Goal: Task Accomplishment & Management: Manage account settings

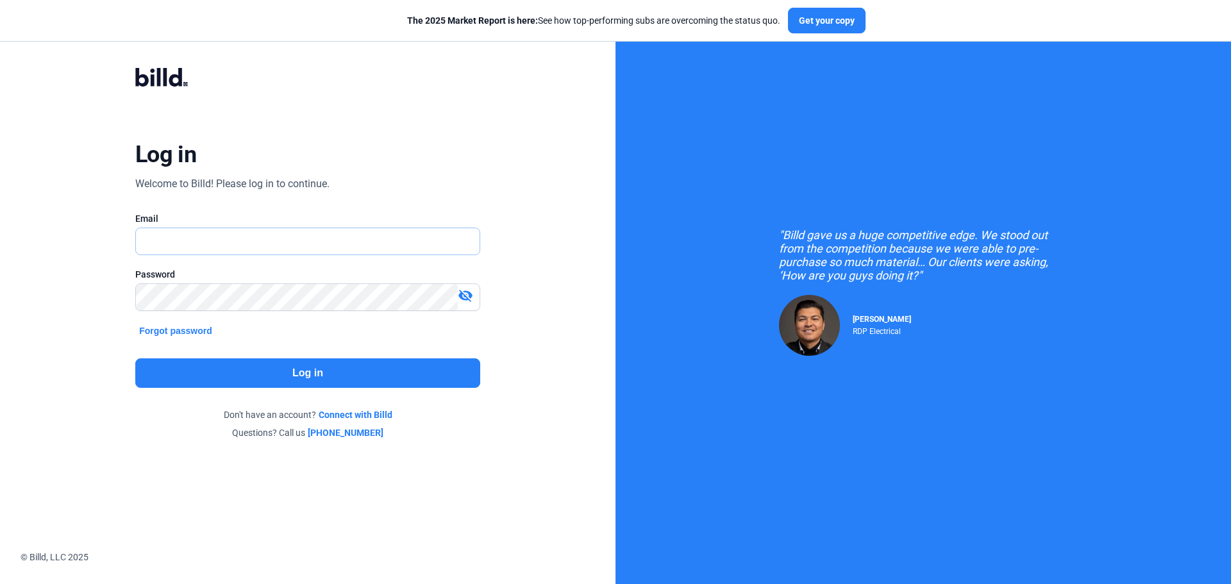
type input "[PERSON_NAME][EMAIL_ADDRESS][DOMAIN_NAME]"
click at [314, 369] on button "Log in" at bounding box center [307, 372] width 345 height 29
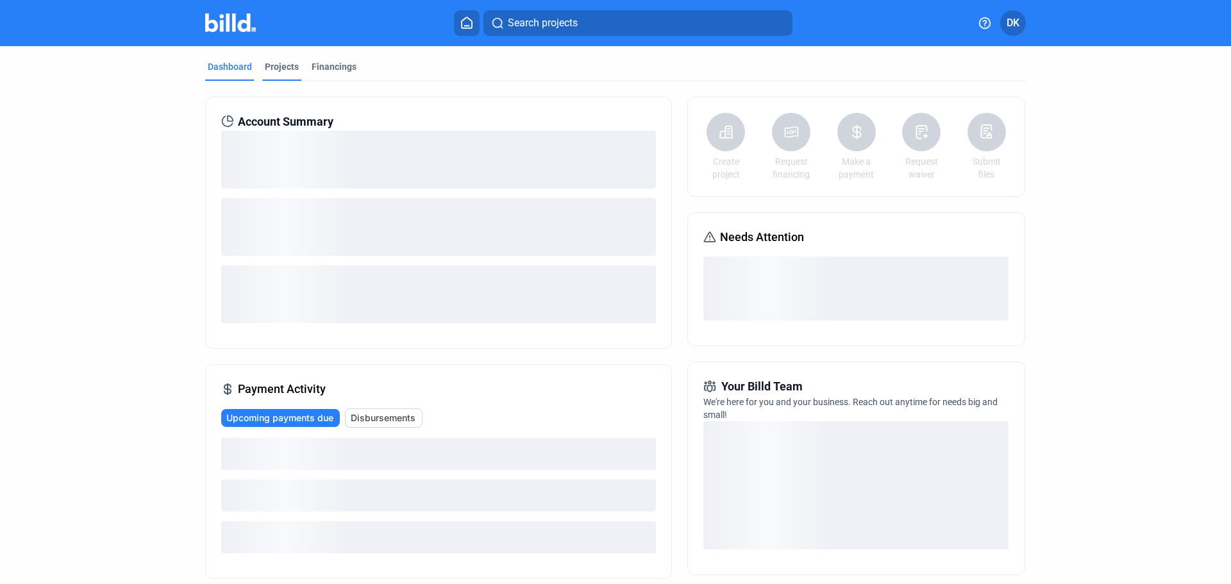
click at [276, 65] on div "Projects" at bounding box center [282, 66] width 34 height 13
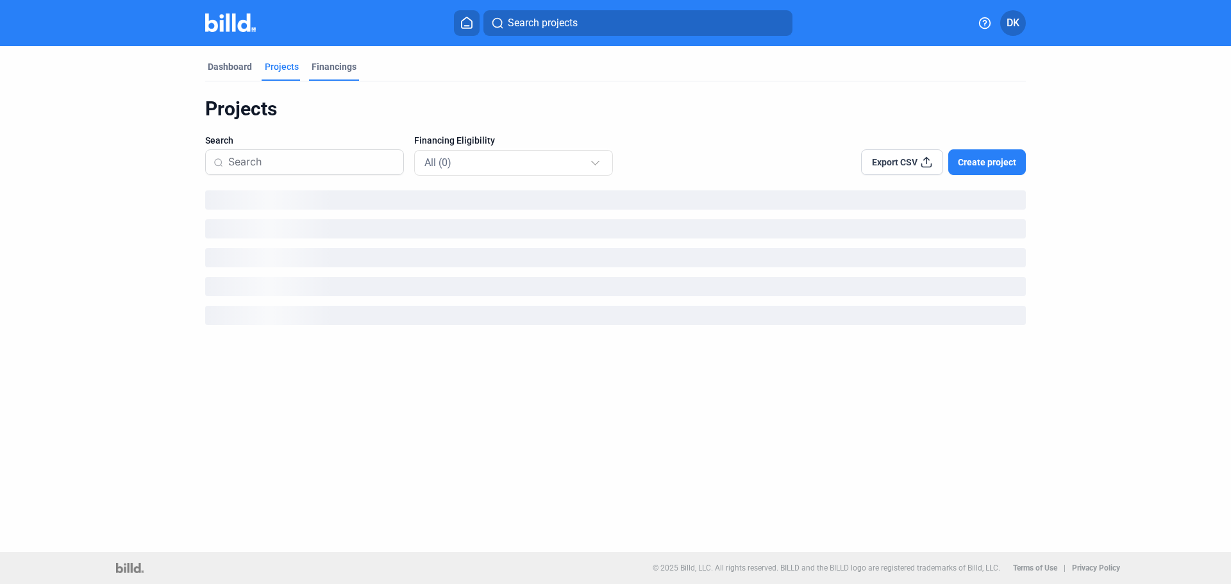
click at [347, 69] on div "Financings" at bounding box center [334, 66] width 45 height 13
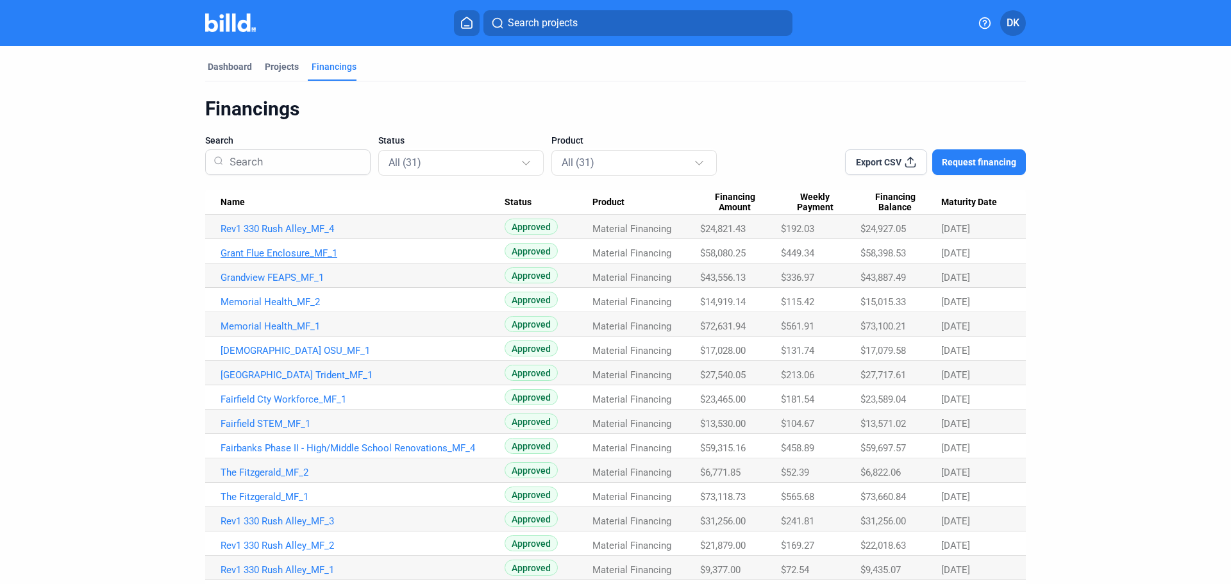
click at [299, 249] on link "Grant Flue Enclosure_MF_1" at bounding box center [363, 253] width 284 height 12
